Goal: Transaction & Acquisition: Purchase product/service

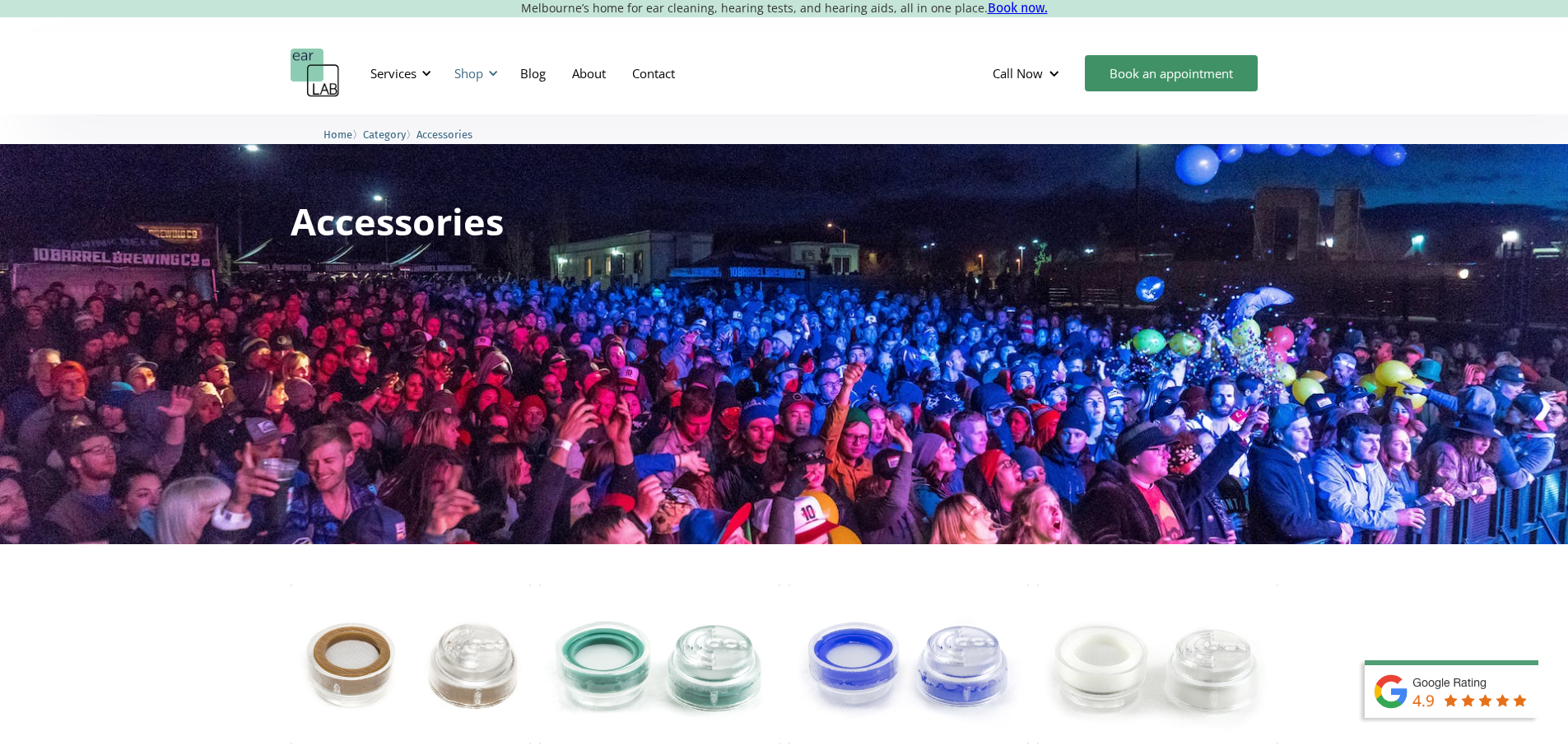
click at [473, 72] on div "Shop" at bounding box center [468, 73] width 29 height 17
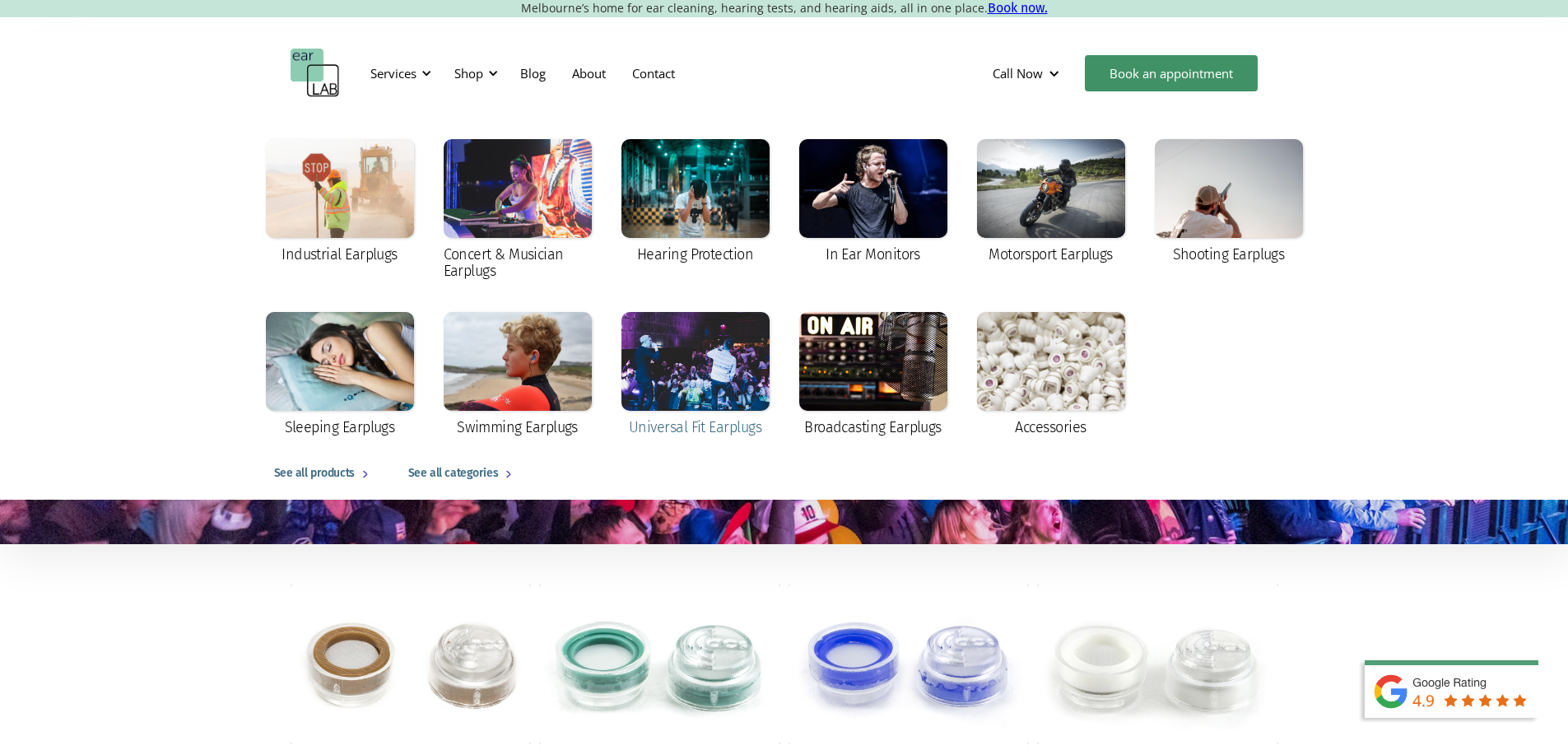
click at [676, 367] on div at bounding box center [695, 361] width 148 height 99
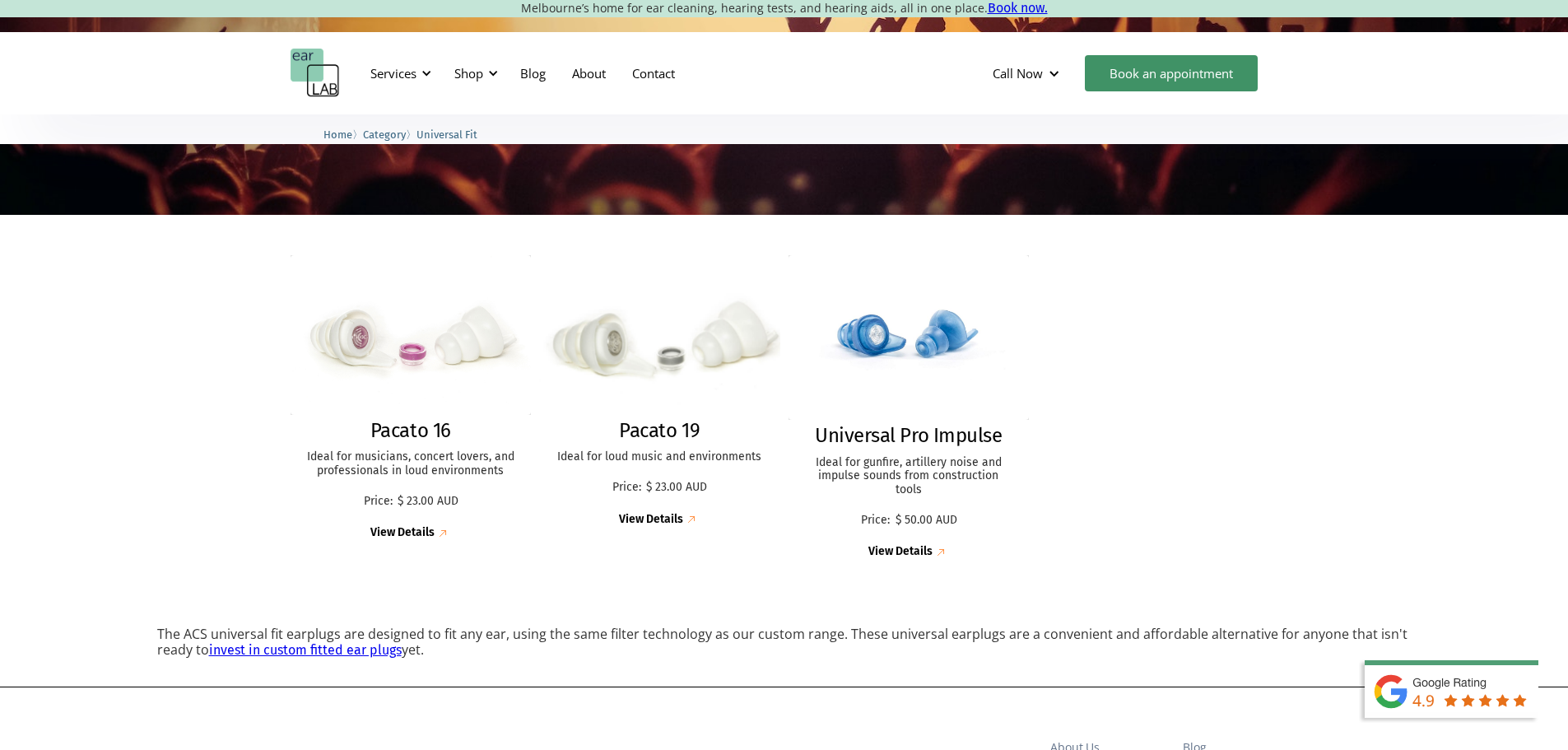
click at [603, 361] on img at bounding box center [659, 335] width 265 height 175
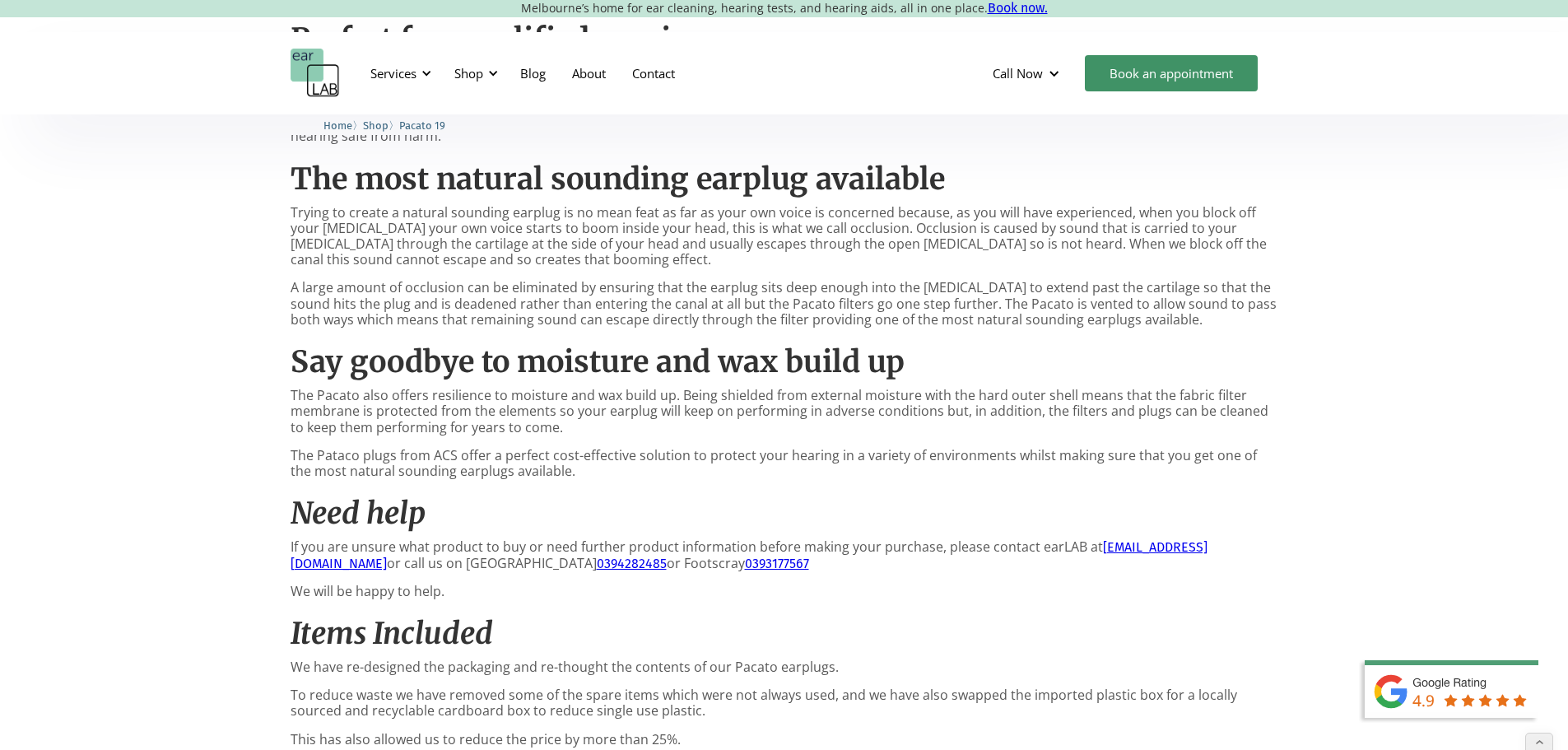
scroll to position [576, 0]
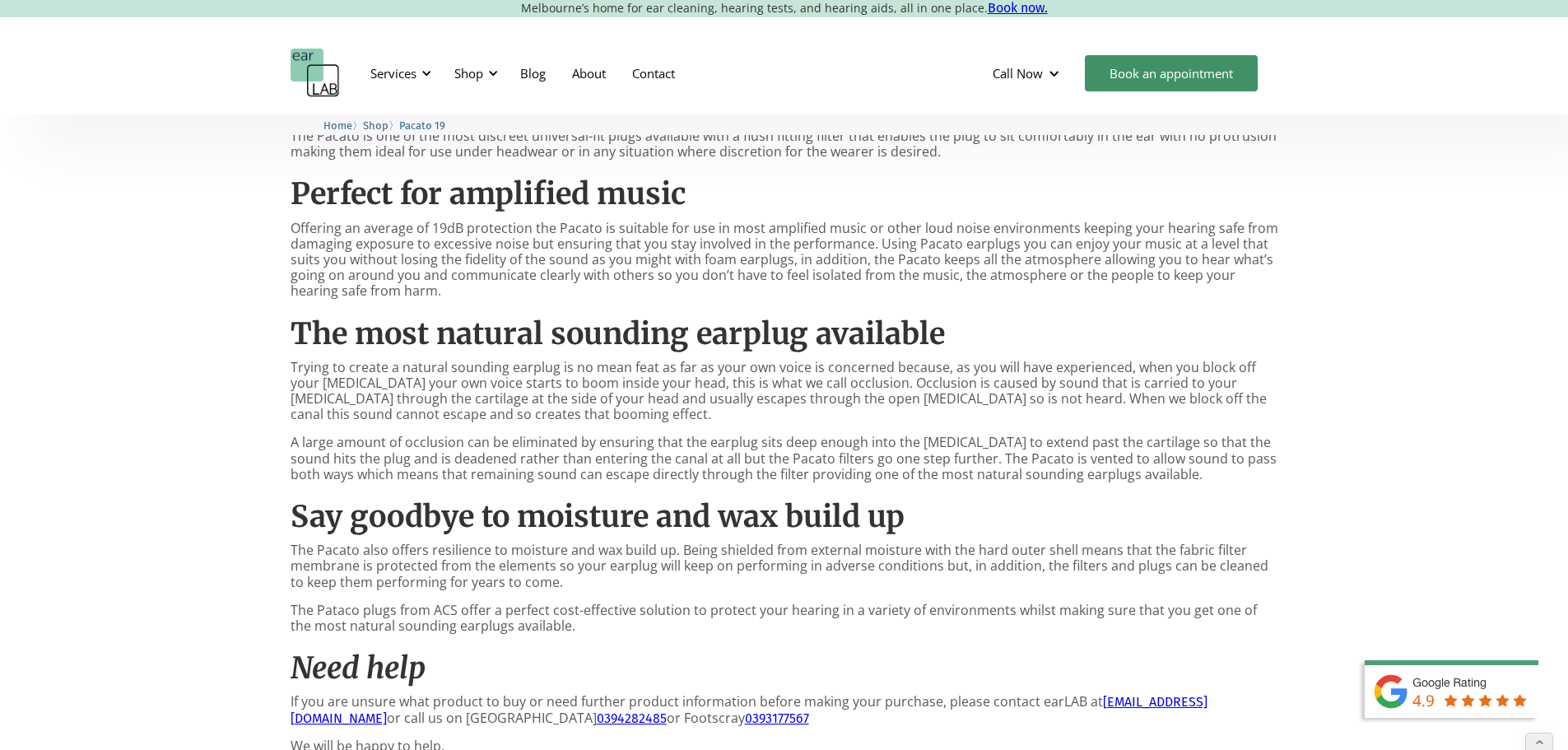
click at [316, 74] on img "home" at bounding box center [316, 74] width 50 height 50
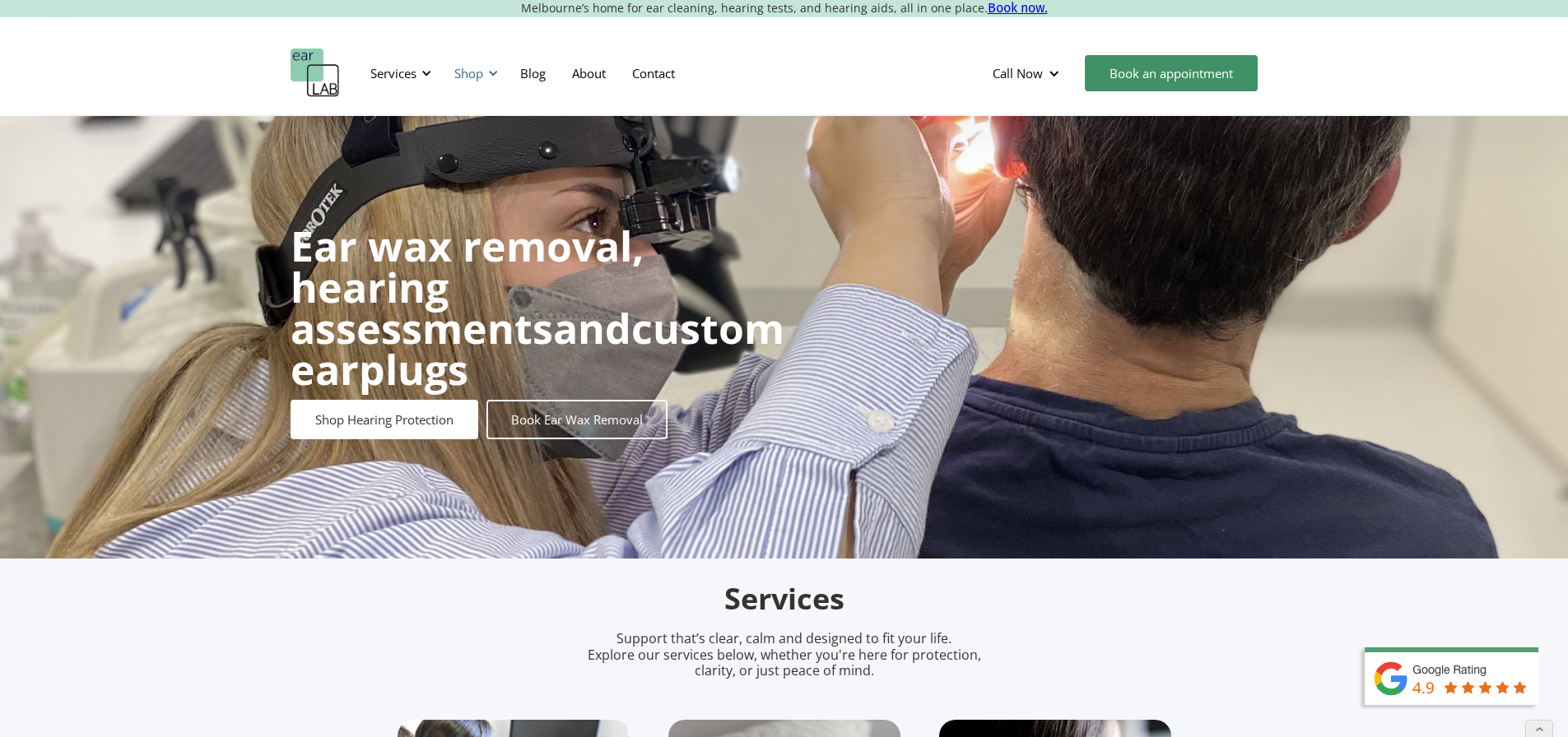
click at [481, 69] on div "Shop" at bounding box center [468, 73] width 29 height 17
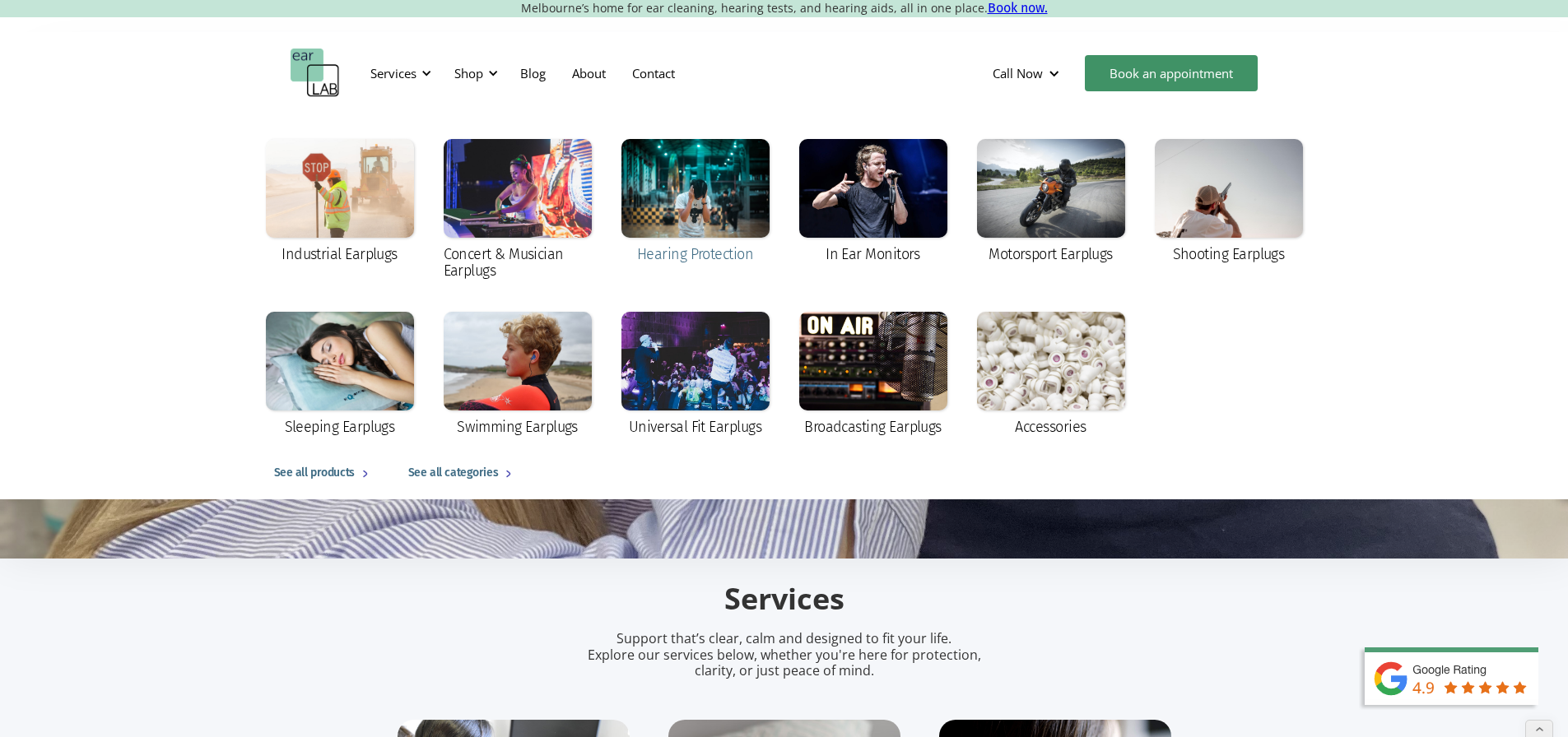
click at [739, 180] on div at bounding box center [695, 188] width 148 height 99
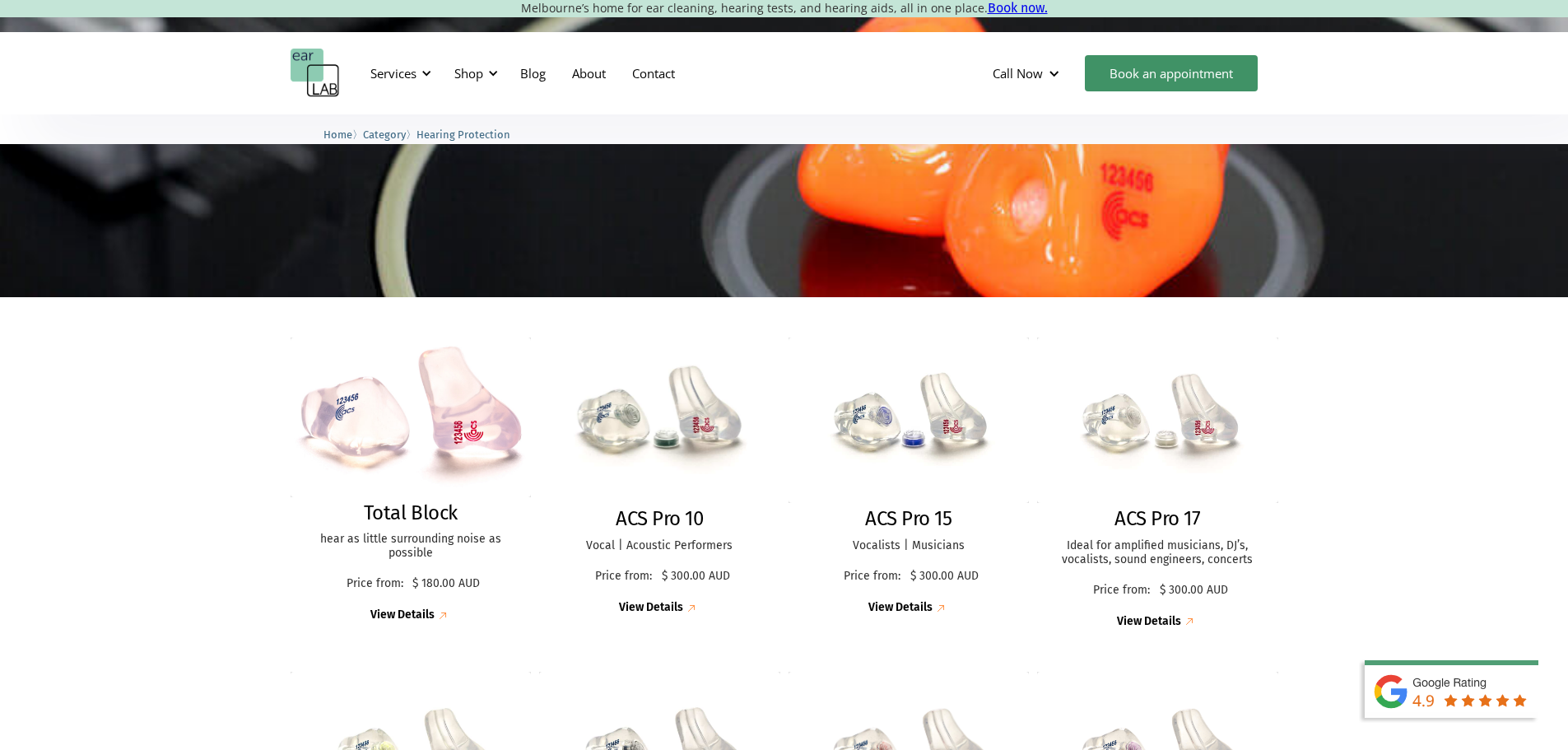
scroll to position [246, 0]
